Goal: Information Seeking & Learning: Get advice/opinions

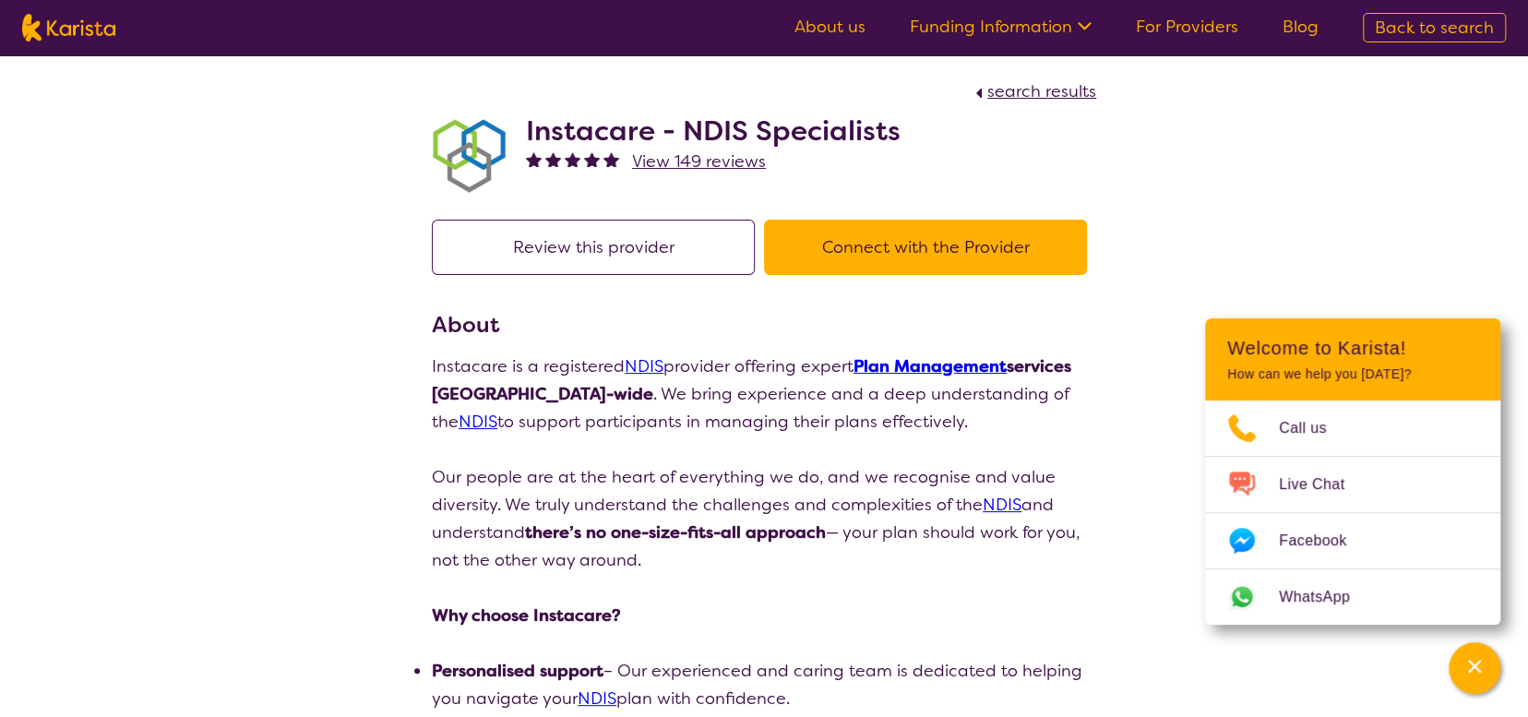
click at [1059, 87] on span "search results" at bounding box center [1041, 91] width 109 height 22
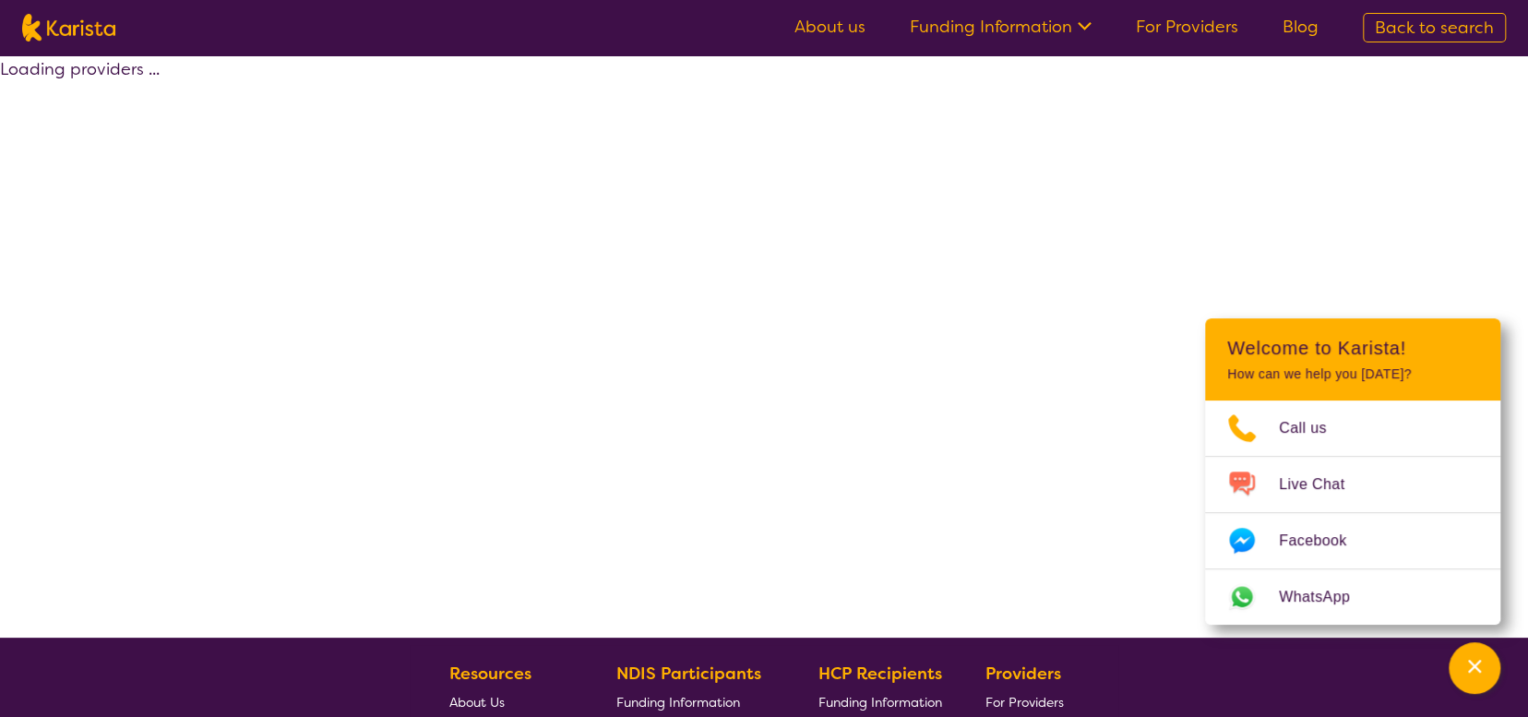
select select "by_score"
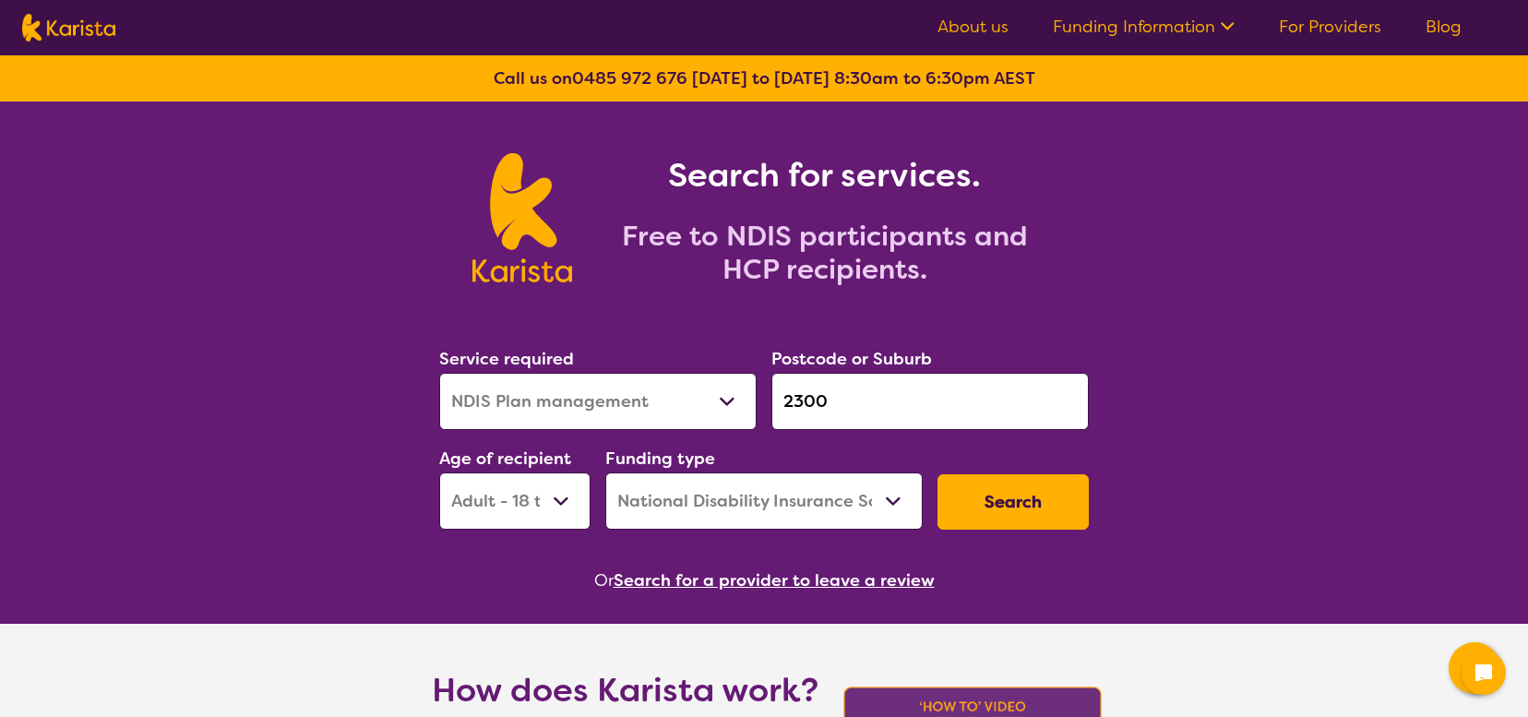
select select "NDIS Plan management"
select select "AD"
select select "NDIS"
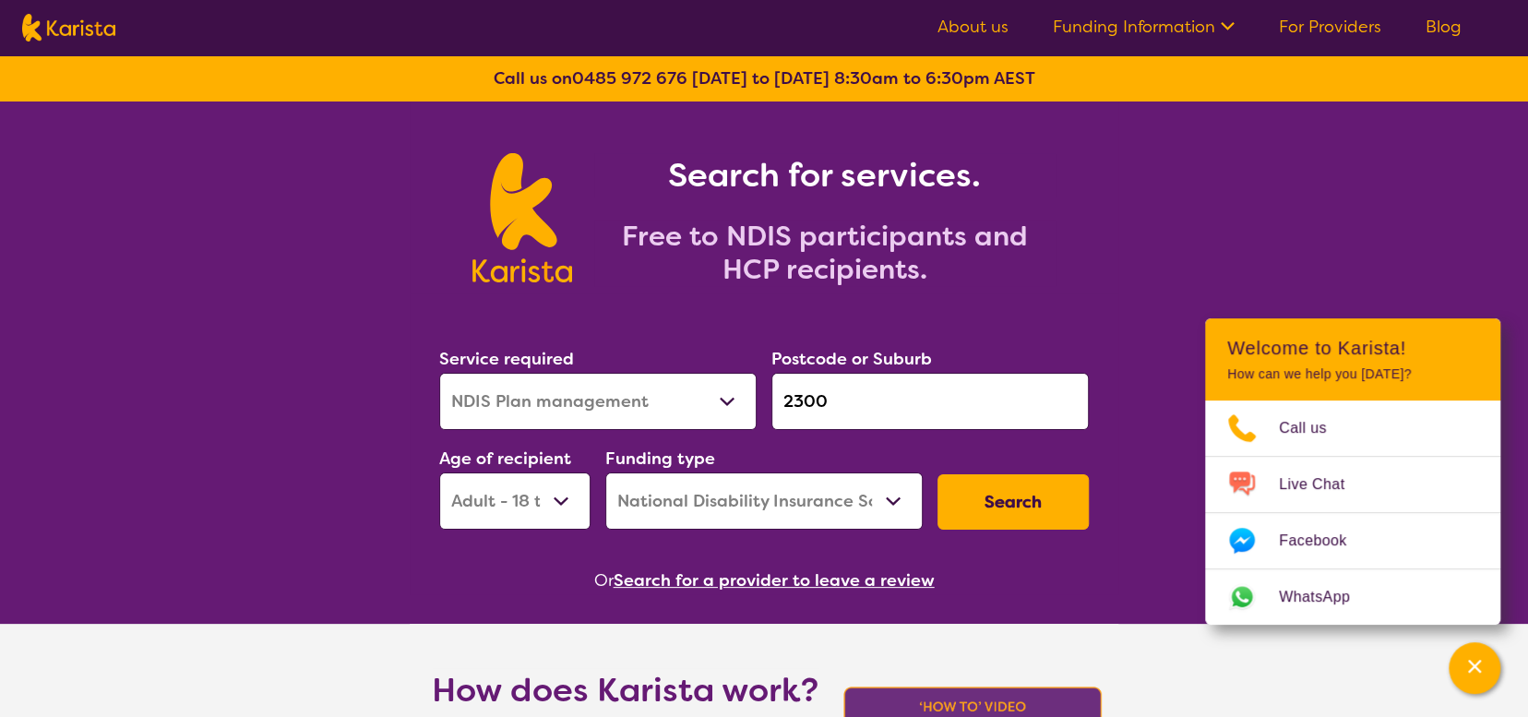
click at [957, 507] on button "Search" at bounding box center [1013, 501] width 151 height 55
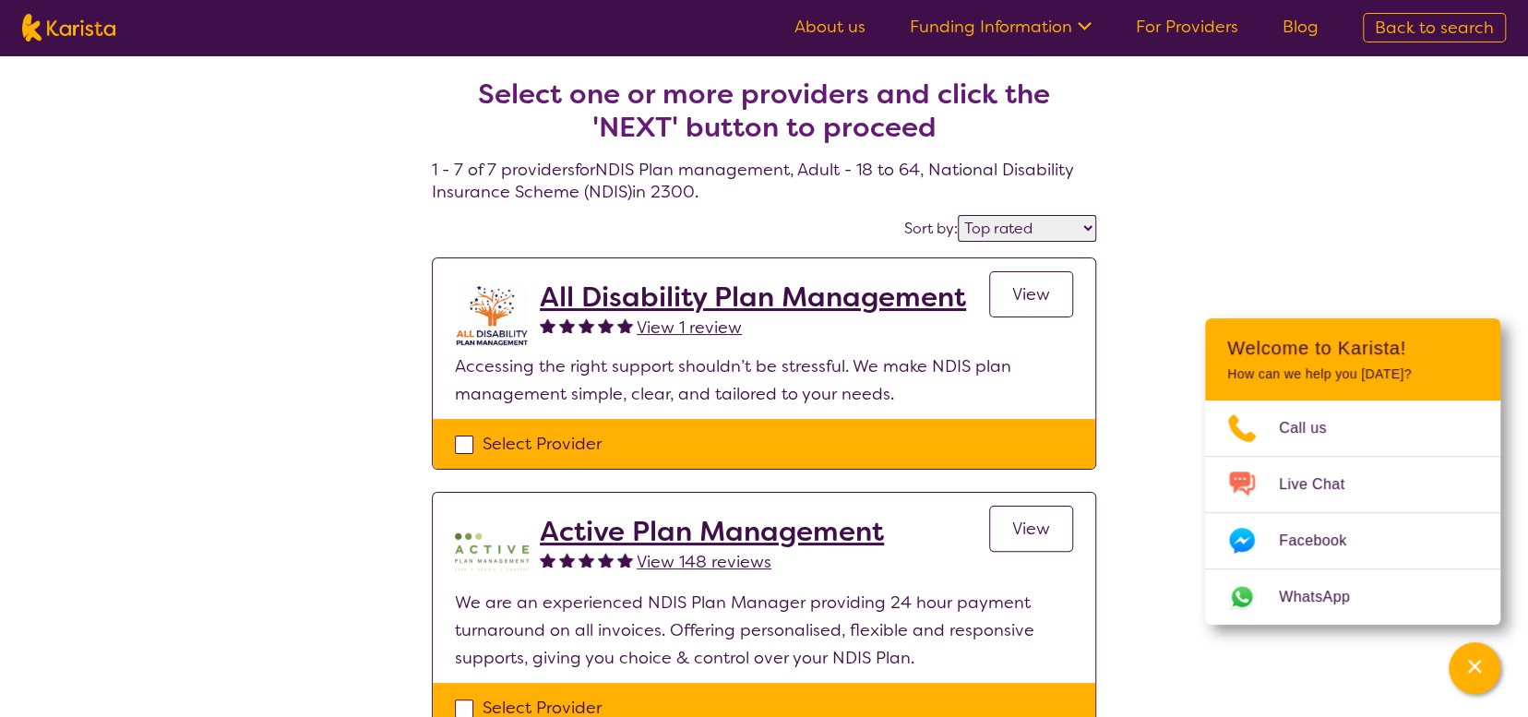
click at [1020, 236] on select "Highly reviewed Top rated" at bounding box center [1027, 228] width 138 height 27
click at [961, 215] on select "Highly reviewed Top rated" at bounding box center [1027, 228] width 138 height 27
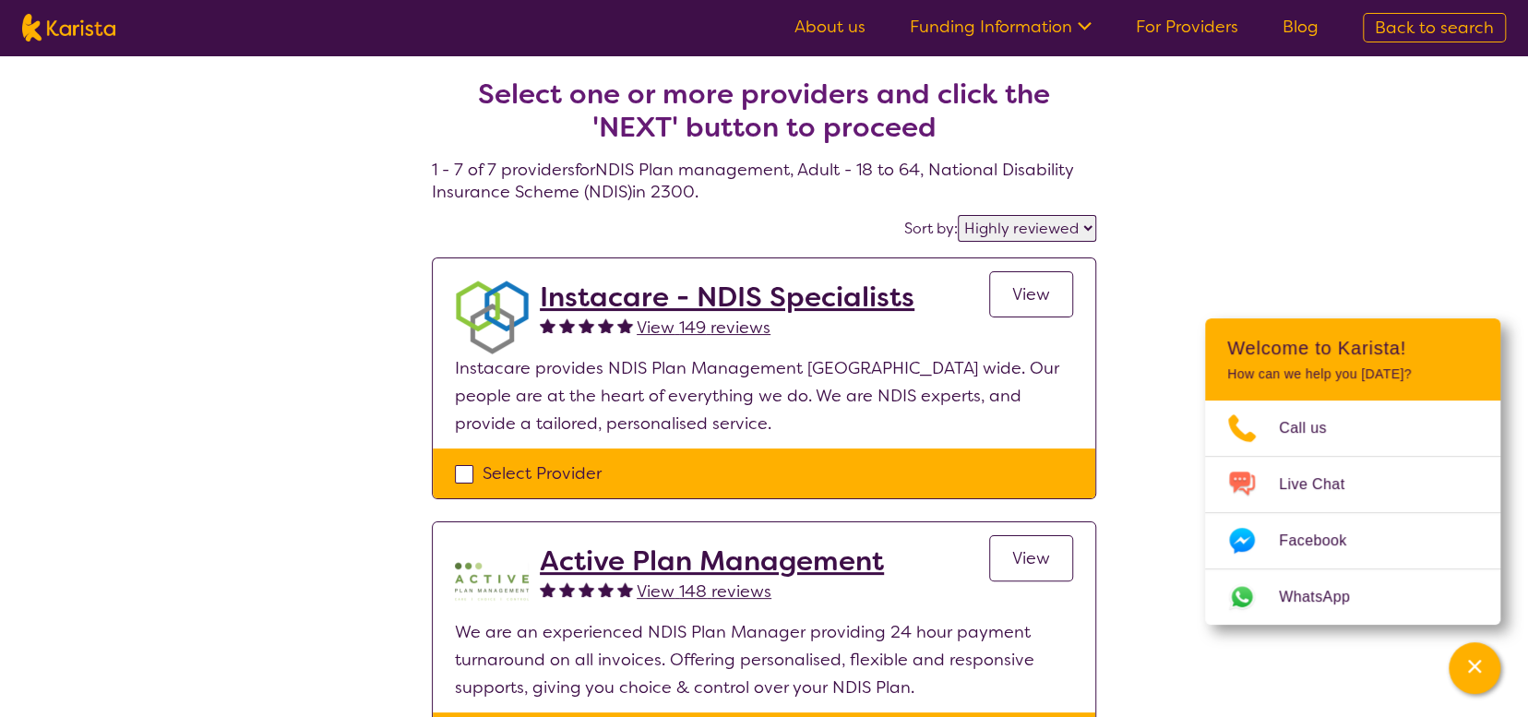
click at [1021, 226] on select "Highly reviewed Top rated" at bounding box center [1027, 228] width 138 height 27
select select "by_score"
click at [961, 215] on select "Highly reviewed Top rated" at bounding box center [1027, 228] width 138 height 27
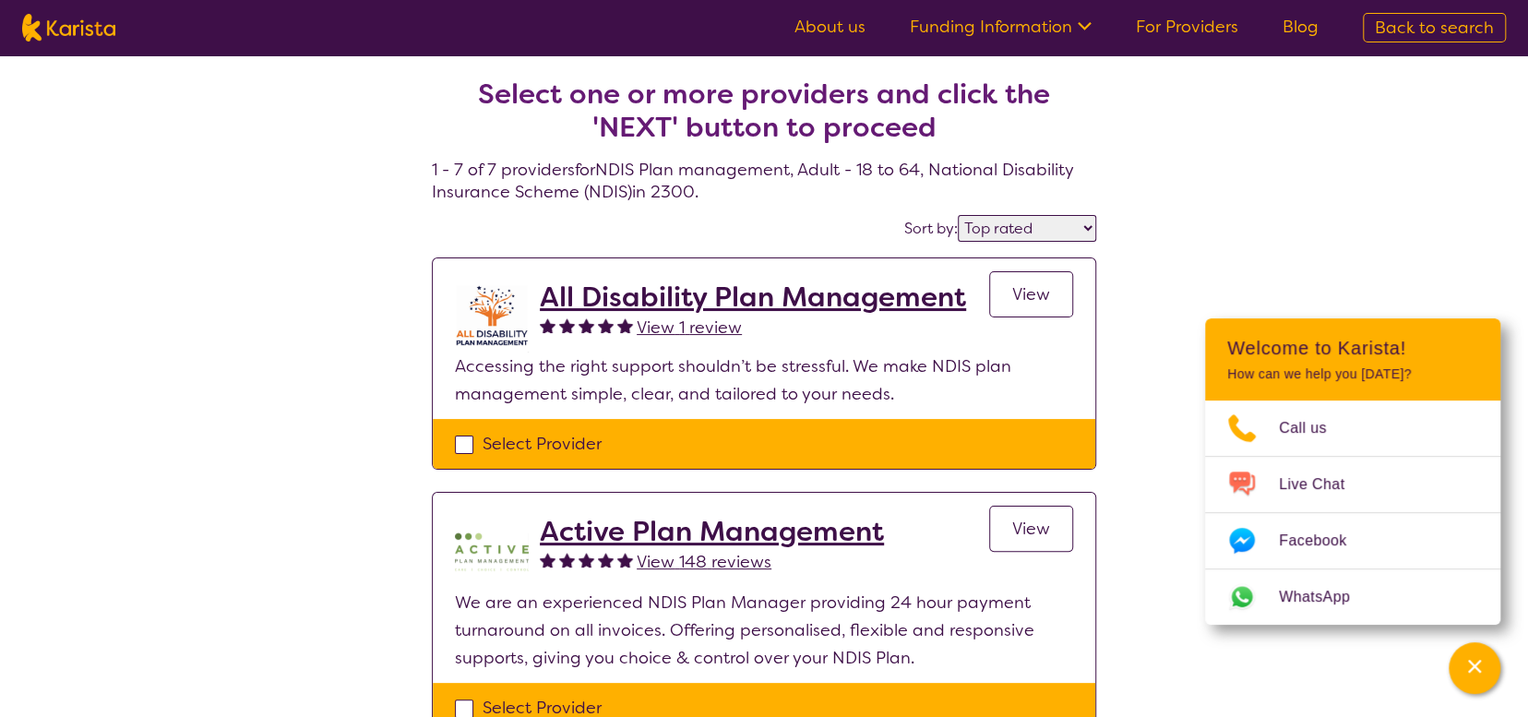
click at [720, 317] on span "View 1 review" at bounding box center [689, 328] width 105 height 22
